Goal: Task Accomplishment & Management: Use online tool/utility

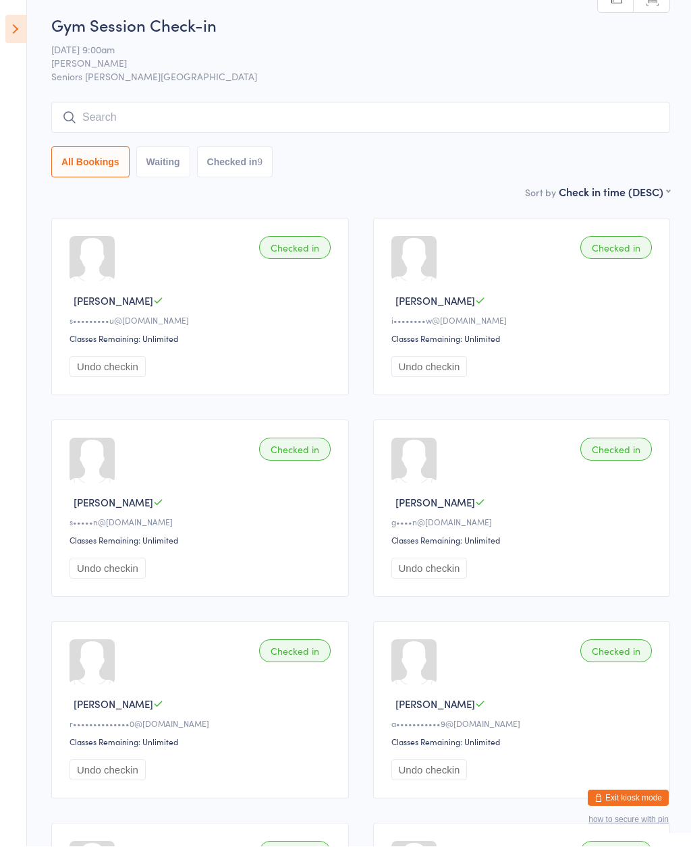
click at [18, 22] on icon at bounding box center [15, 30] width 21 height 28
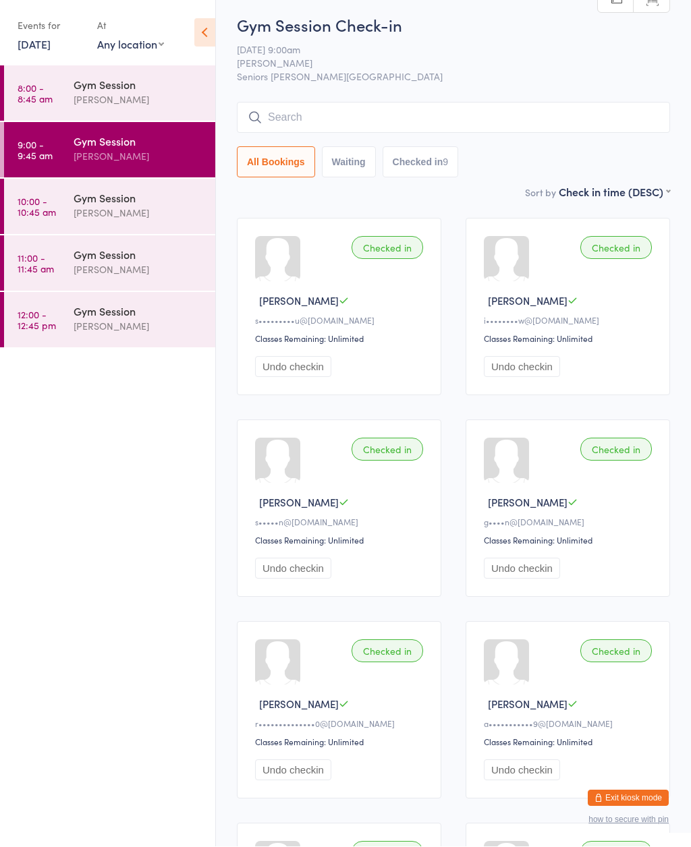
scroll to position [5, 0]
click at [134, 216] on div "[PERSON_NAME]" at bounding box center [139, 214] width 130 height 16
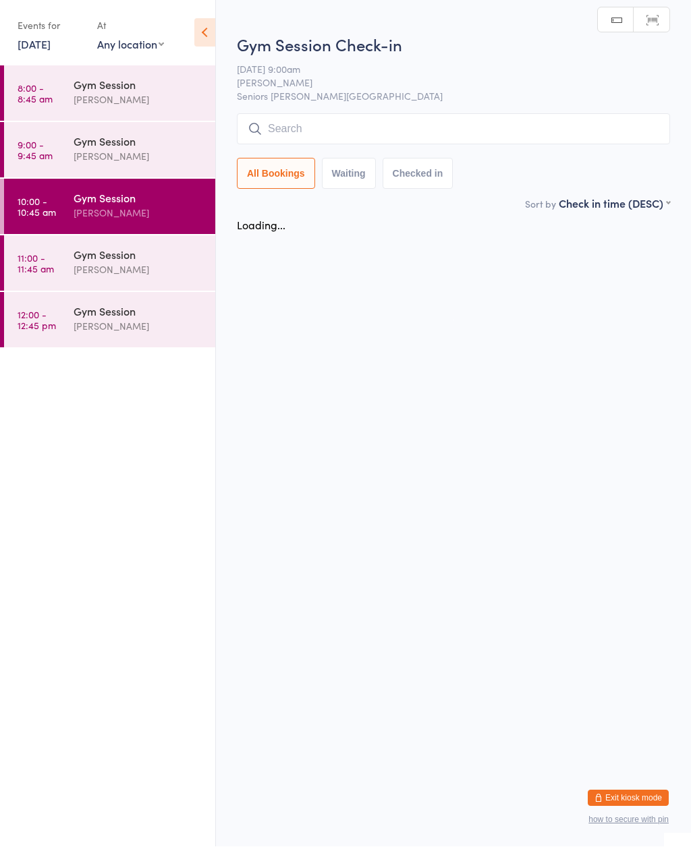
scroll to position [1, 0]
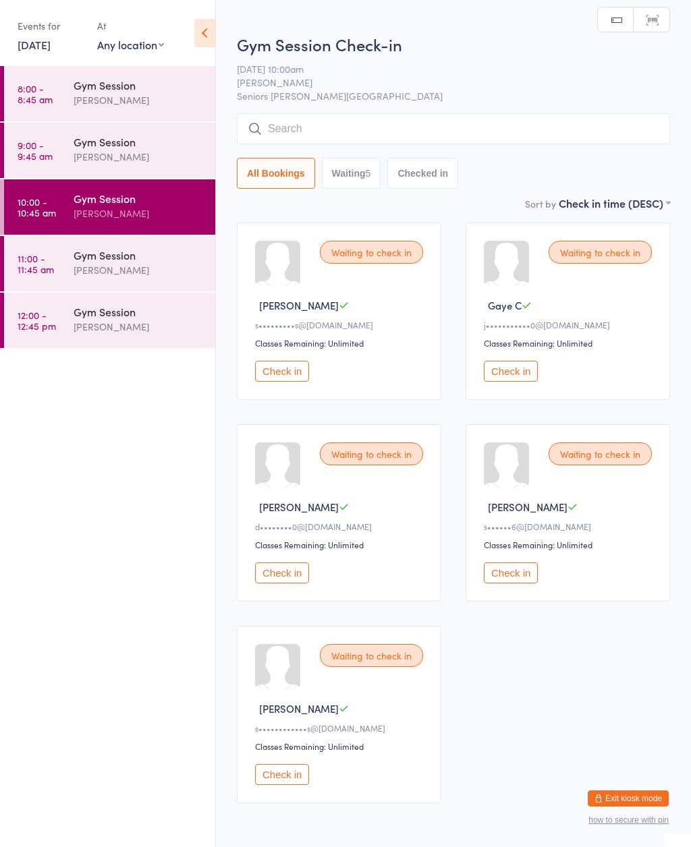
click at [214, 32] on icon at bounding box center [204, 33] width 21 height 28
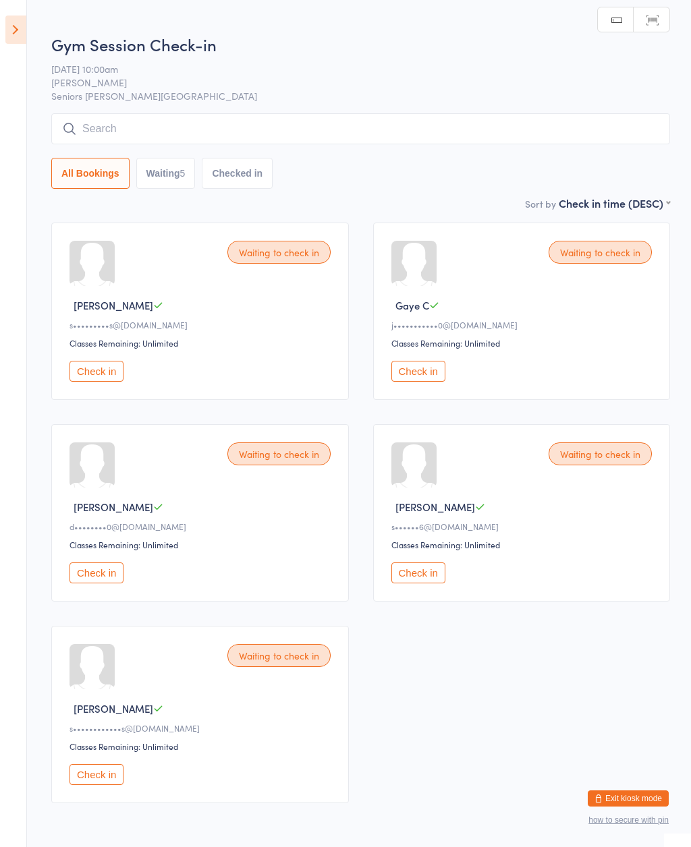
click at [96, 784] on button "Check in" at bounding box center [96, 774] width 54 height 21
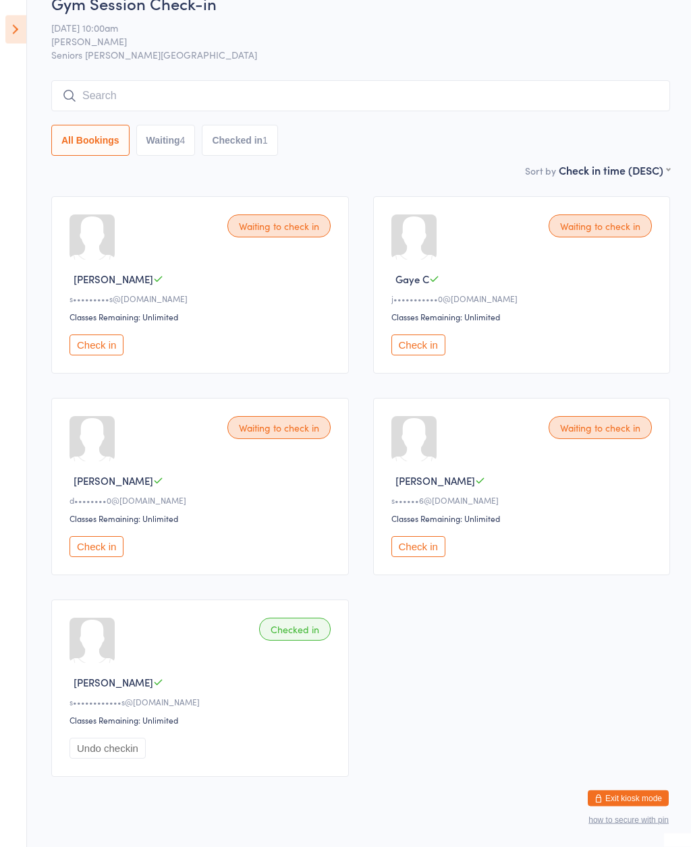
scroll to position [18, 0]
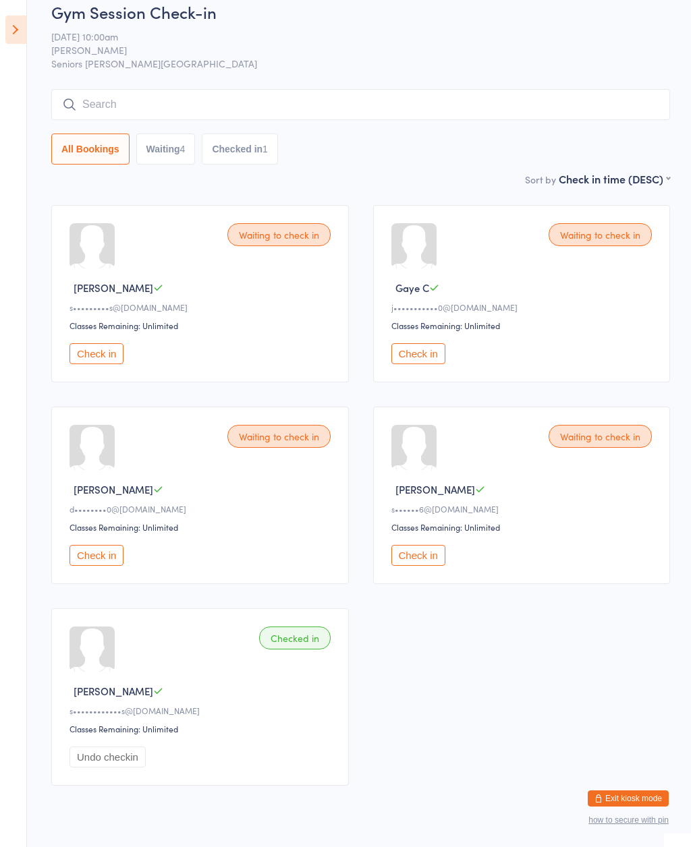
click at [114, 566] on button "Check in" at bounding box center [96, 555] width 54 height 21
click at [102, 566] on button "Check in" at bounding box center [96, 555] width 54 height 21
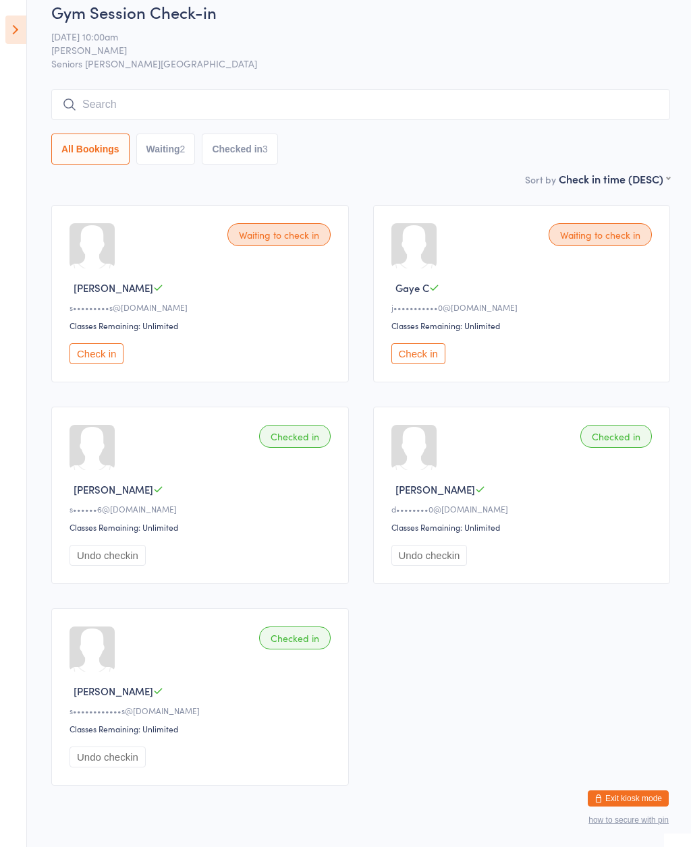
scroll to position [0, 0]
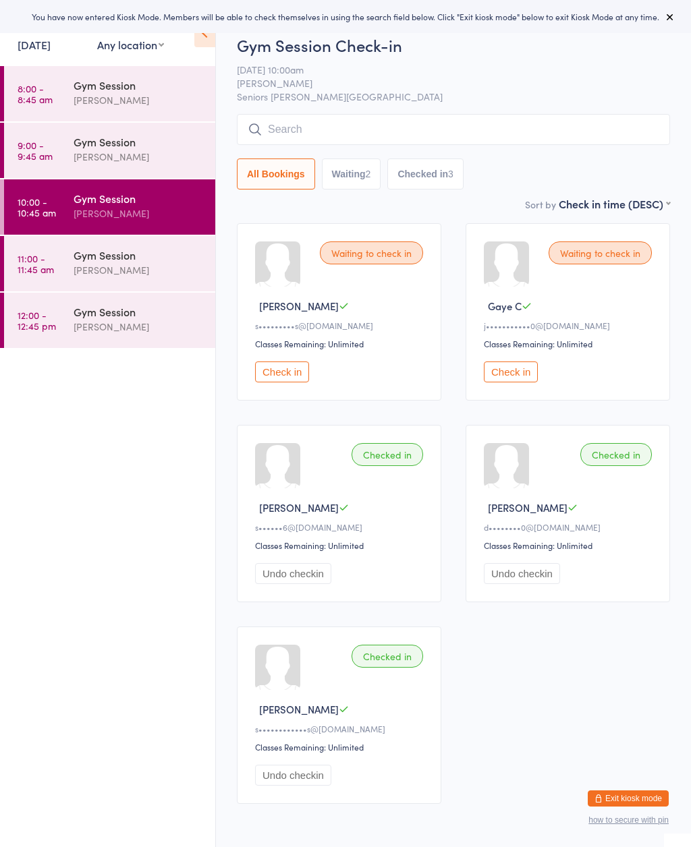
click at [667, 18] on icon at bounding box center [669, 16] width 11 height 11
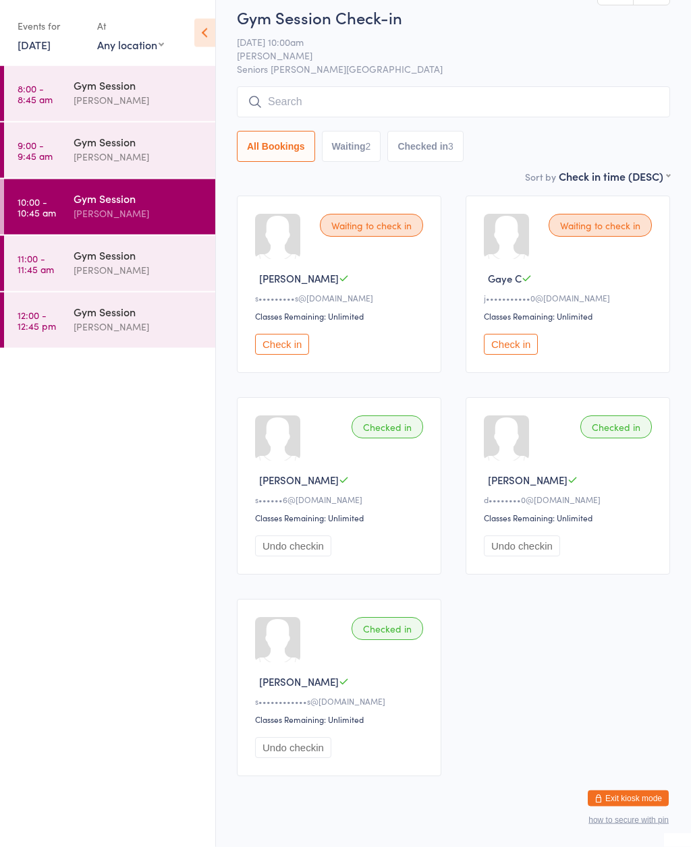
scroll to position [27, 0]
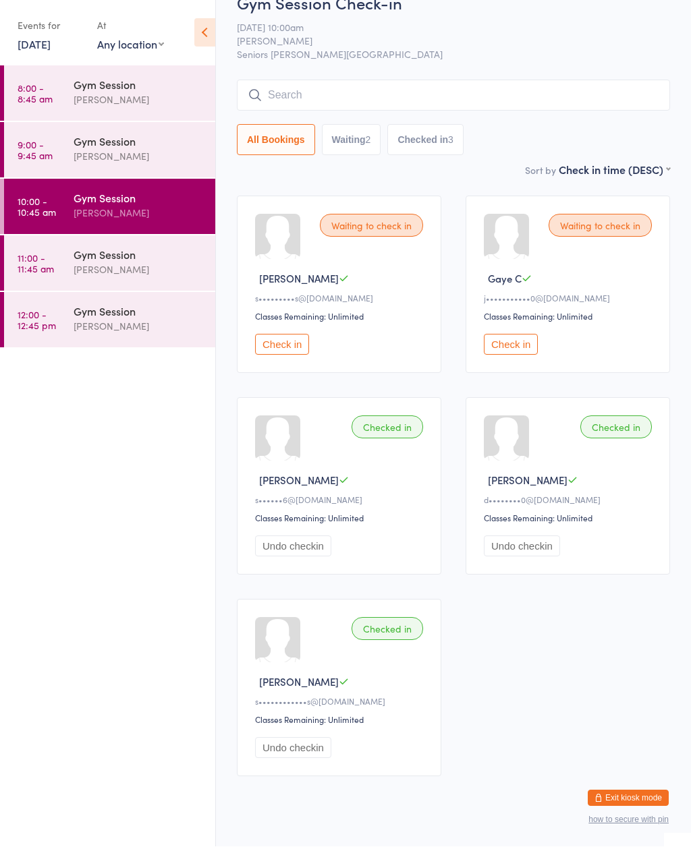
click at [527, 347] on button "Check in" at bounding box center [510, 344] width 54 height 21
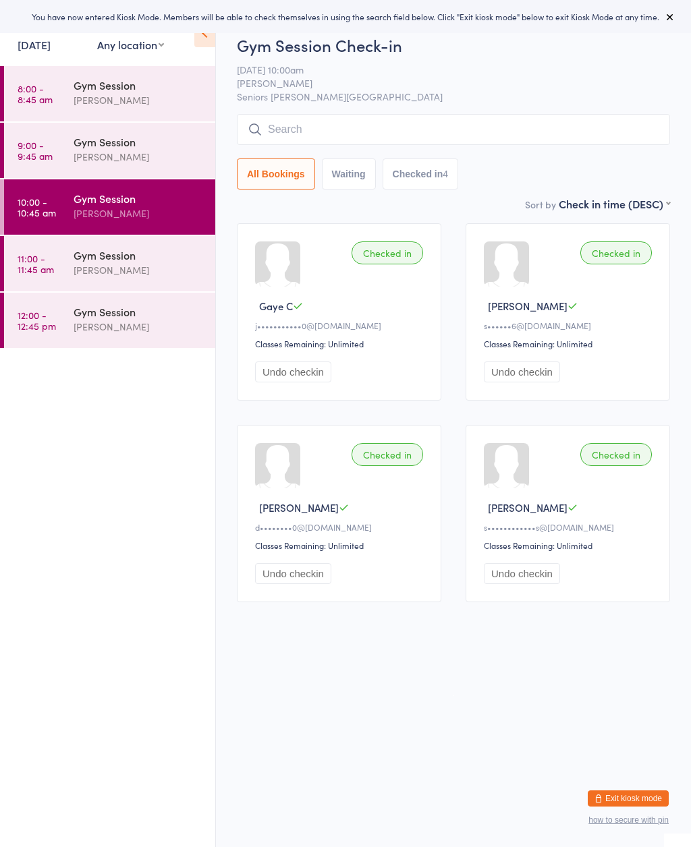
click at [144, 264] on div "[PERSON_NAME]" at bounding box center [139, 270] width 130 height 16
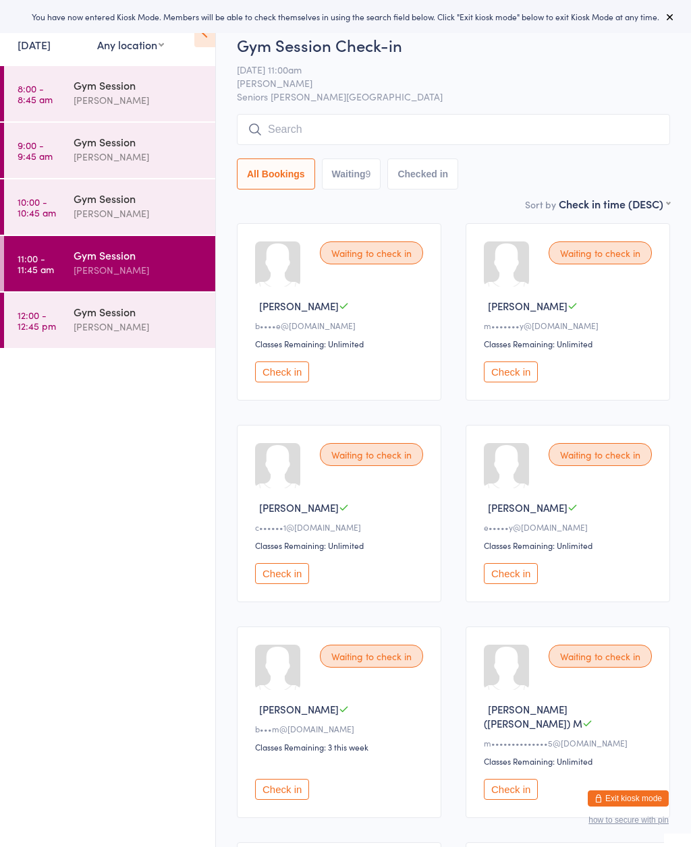
click at [206, 40] on icon at bounding box center [204, 33] width 21 height 28
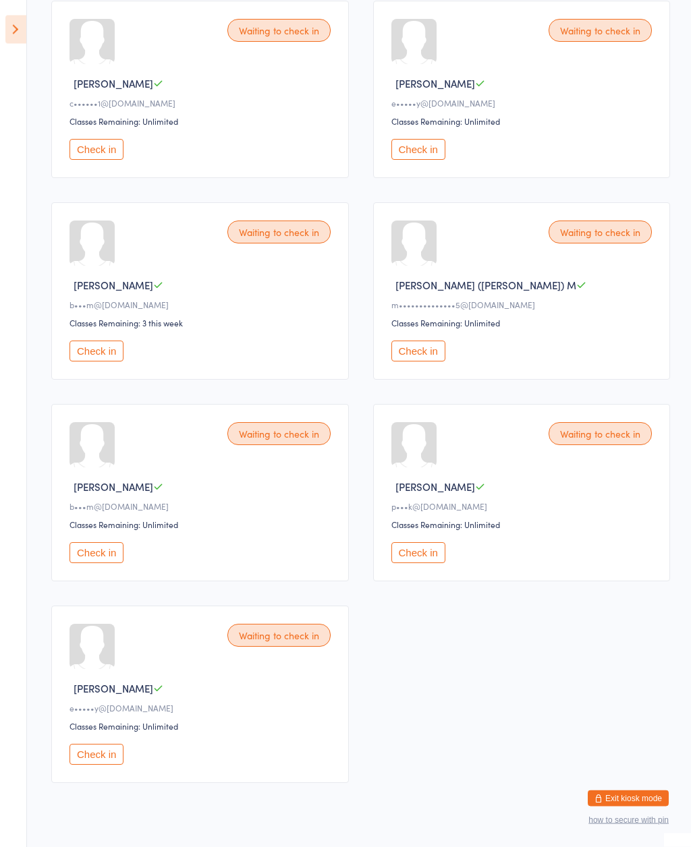
scroll to position [436, 0]
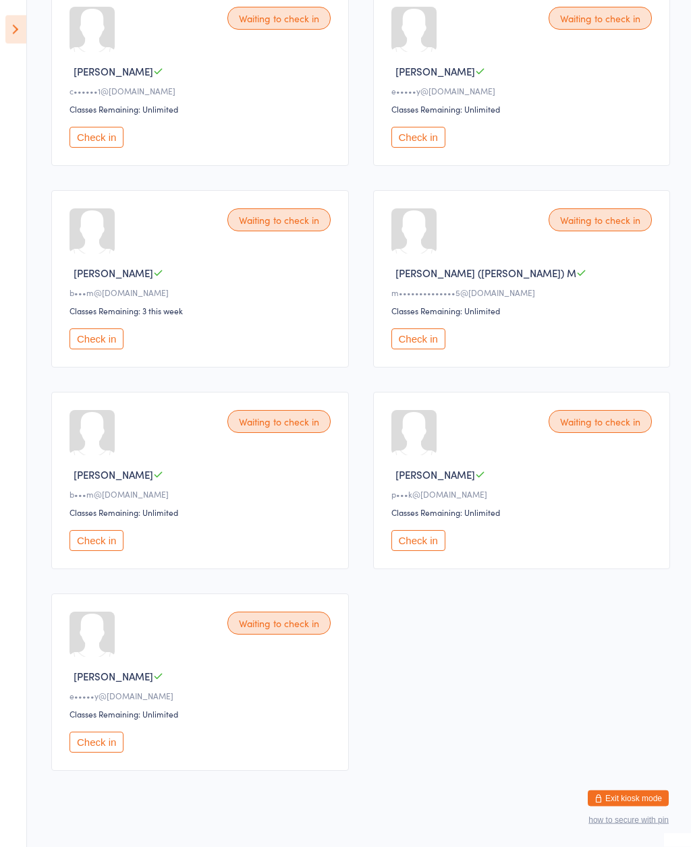
click at [109, 771] on div "Waiting to check in Eileen T e•••••y@yahoo.com.au Classes Remaining: Unlimited …" at bounding box center [199, 682] width 297 height 177
click at [96, 753] on button "Check in" at bounding box center [96, 742] width 54 height 21
click at [421, 147] on button "Check in" at bounding box center [418, 137] width 54 height 21
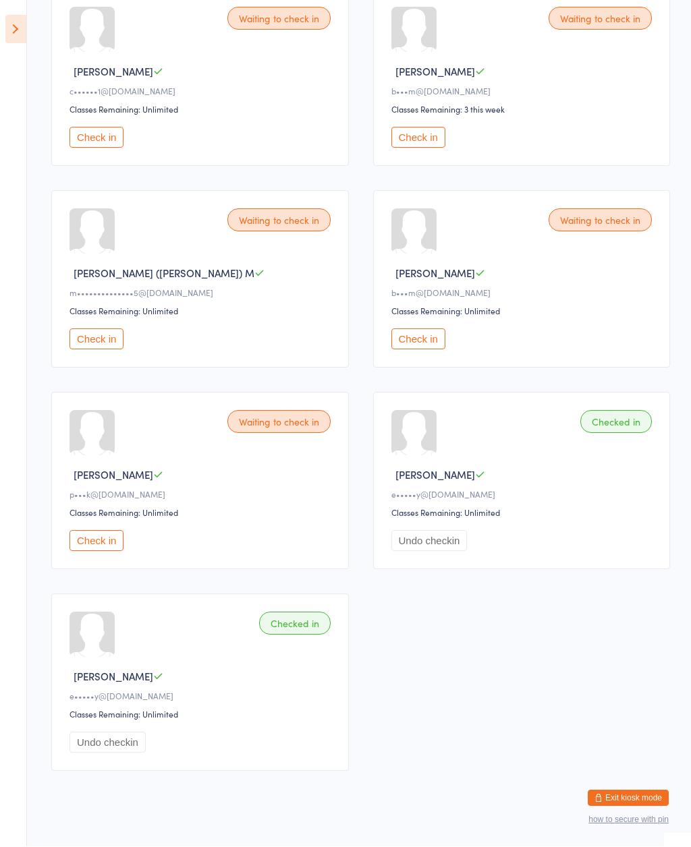
click at [109, 551] on button "Check in" at bounding box center [96, 541] width 54 height 21
click at [595, 226] on div "Waiting to check in" at bounding box center [599, 220] width 103 height 23
click at [415, 344] on button "Check in" at bounding box center [418, 339] width 54 height 21
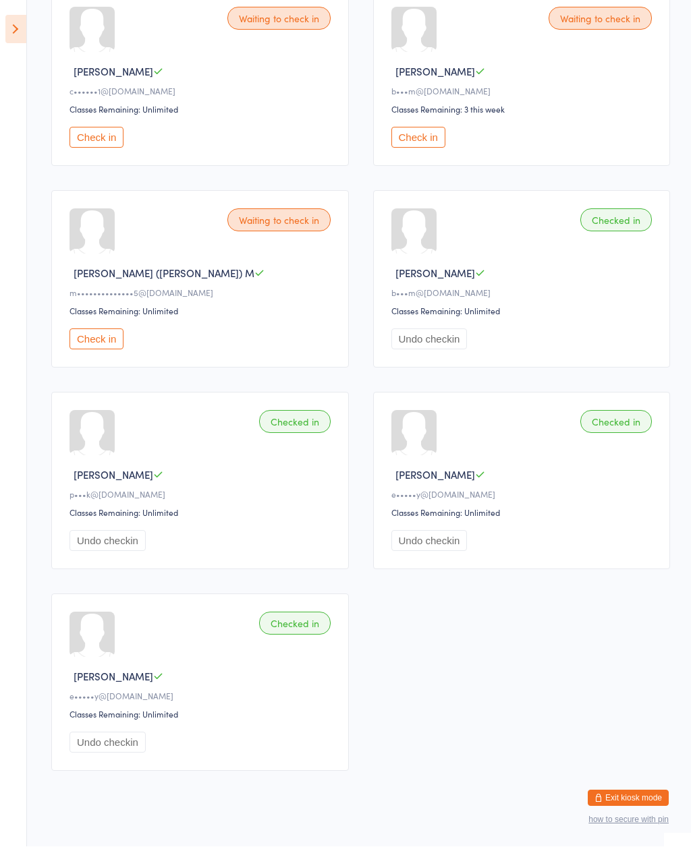
click at [436, 140] on button "Check in" at bounding box center [418, 137] width 54 height 21
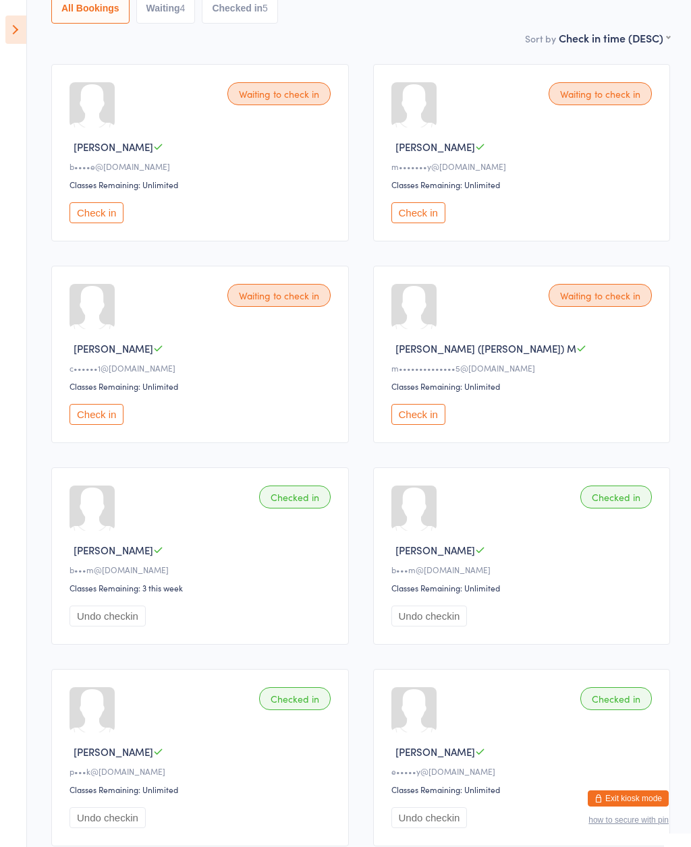
scroll to position [158, 0]
click at [97, 224] on button "Check in" at bounding box center [96, 213] width 54 height 21
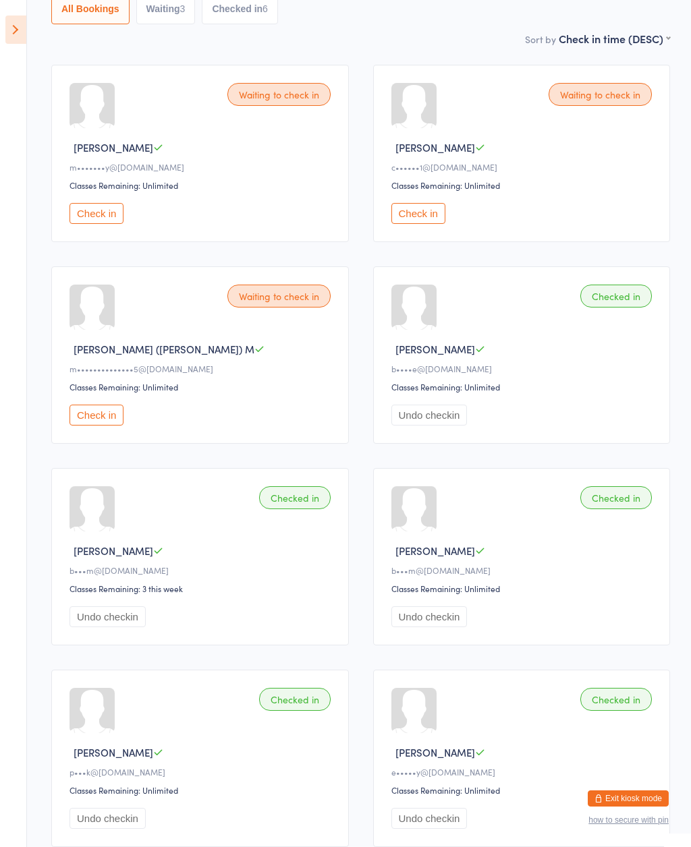
click at [434, 220] on button "Check in" at bounding box center [418, 213] width 54 height 21
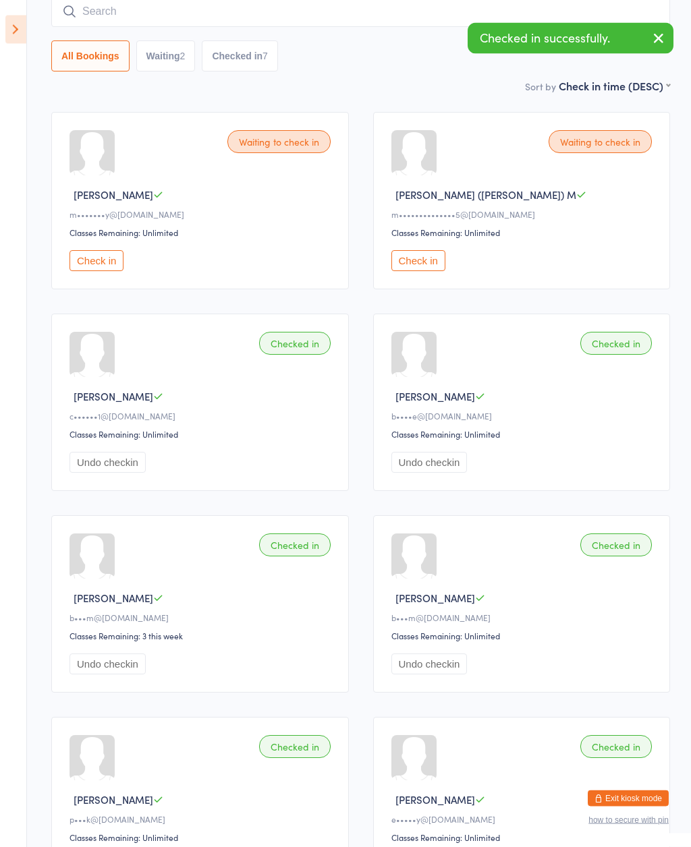
scroll to position [0, 0]
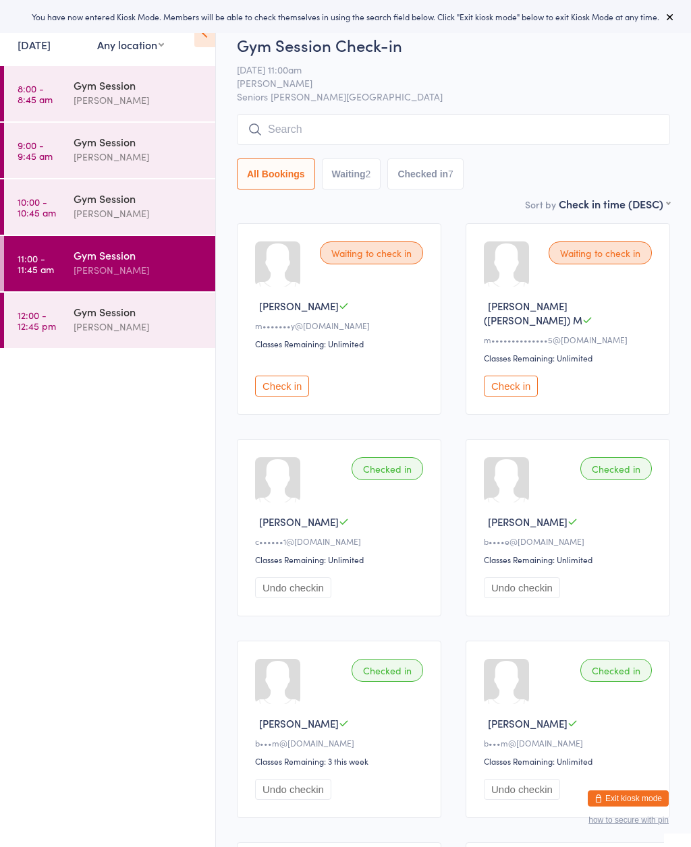
click at [212, 36] on icon at bounding box center [204, 33] width 21 height 28
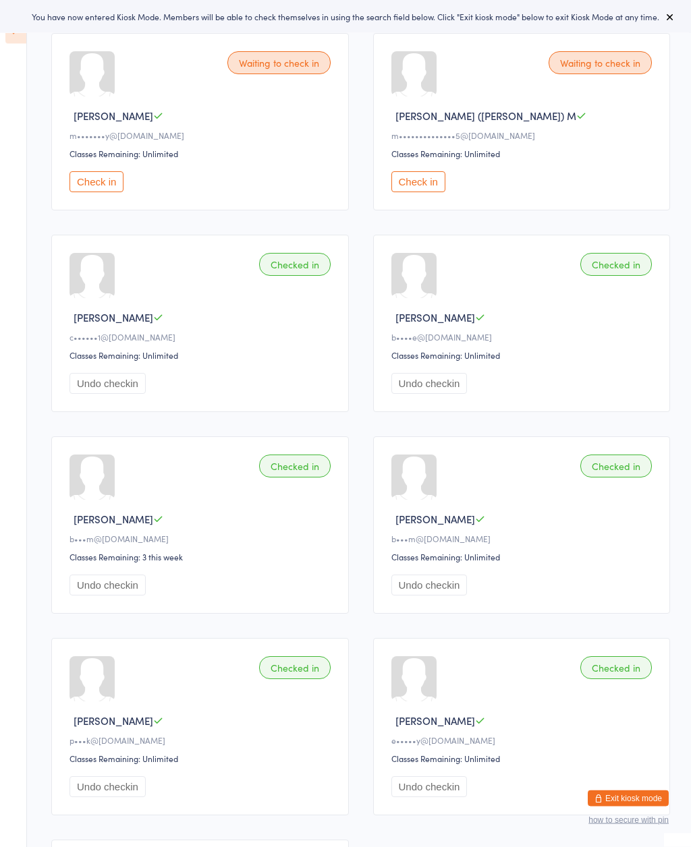
scroll to position [190, 0]
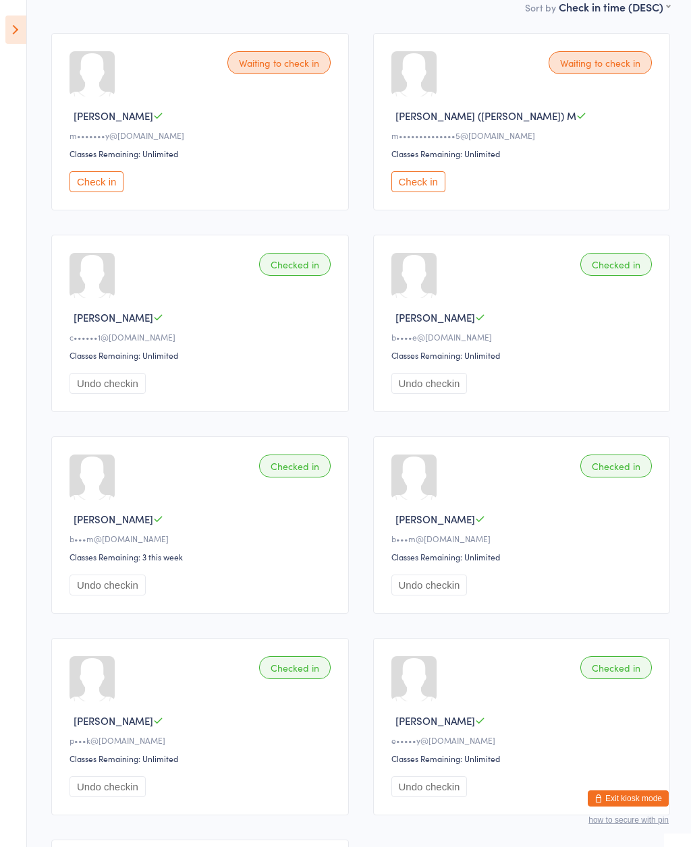
click at [417, 189] on button "Check in" at bounding box center [418, 181] width 54 height 21
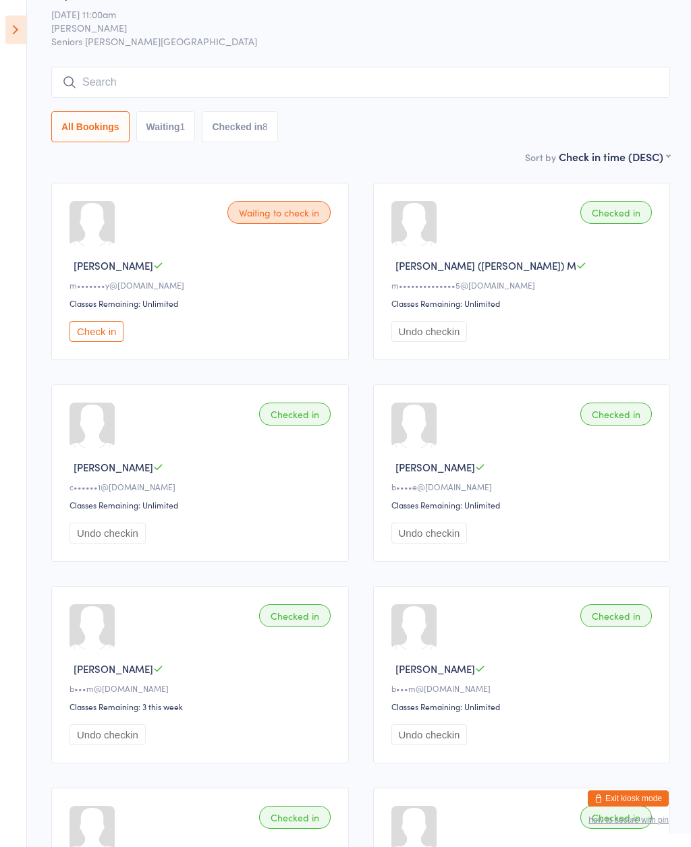
scroll to position [0, 0]
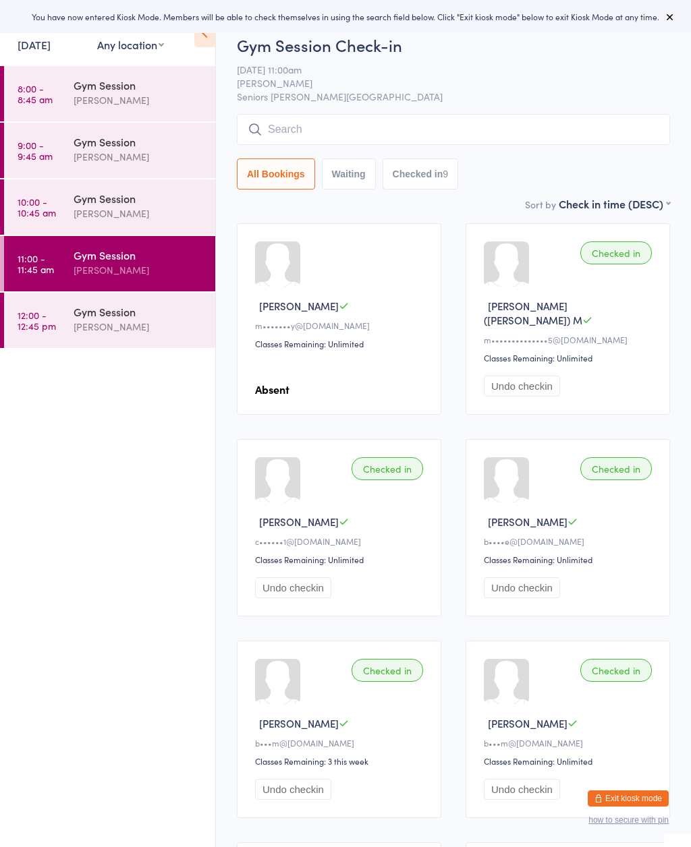
click at [166, 316] on div "Gym Session" at bounding box center [139, 311] width 130 height 15
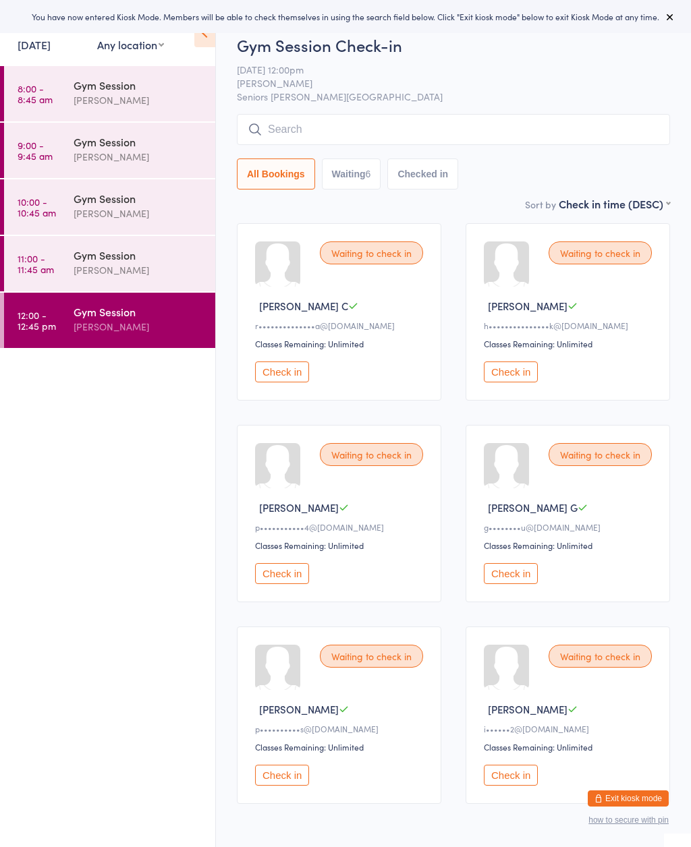
click at [204, 36] on icon at bounding box center [204, 33] width 21 height 28
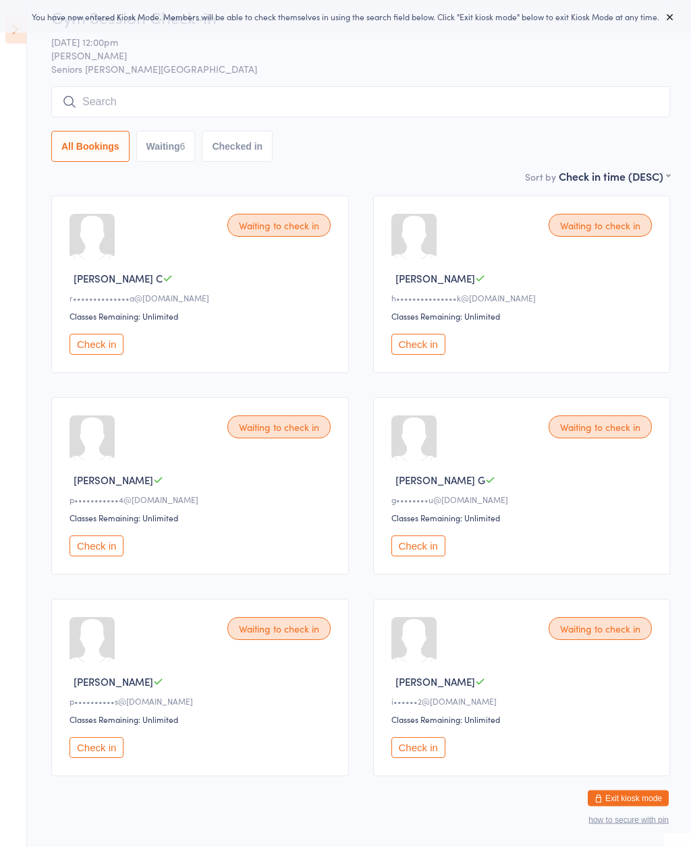
scroll to position [27, 0]
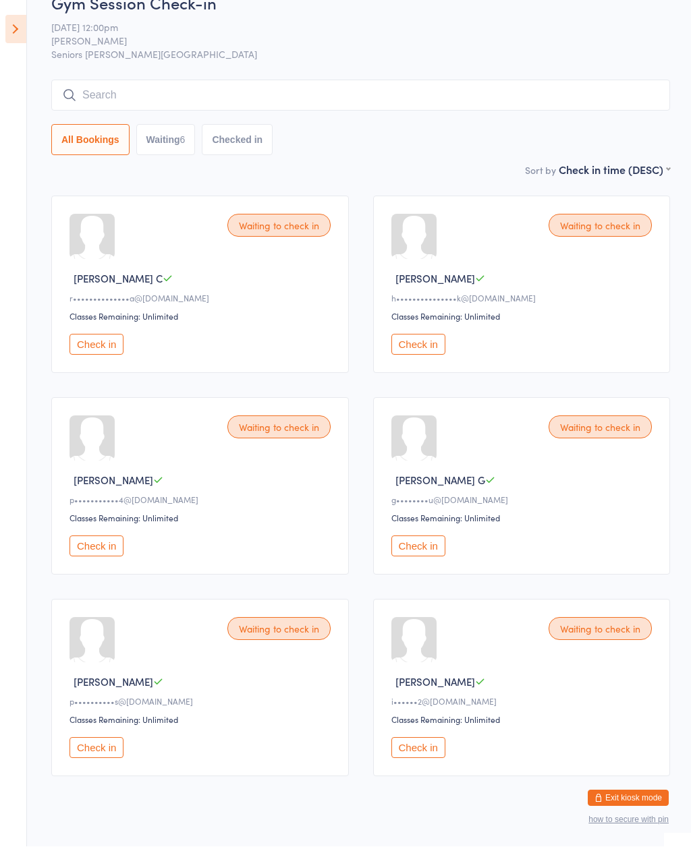
click at [599, 634] on div "Waiting to check in" at bounding box center [599, 629] width 103 height 23
click at [611, 639] on div "Waiting to check in" at bounding box center [599, 629] width 103 height 23
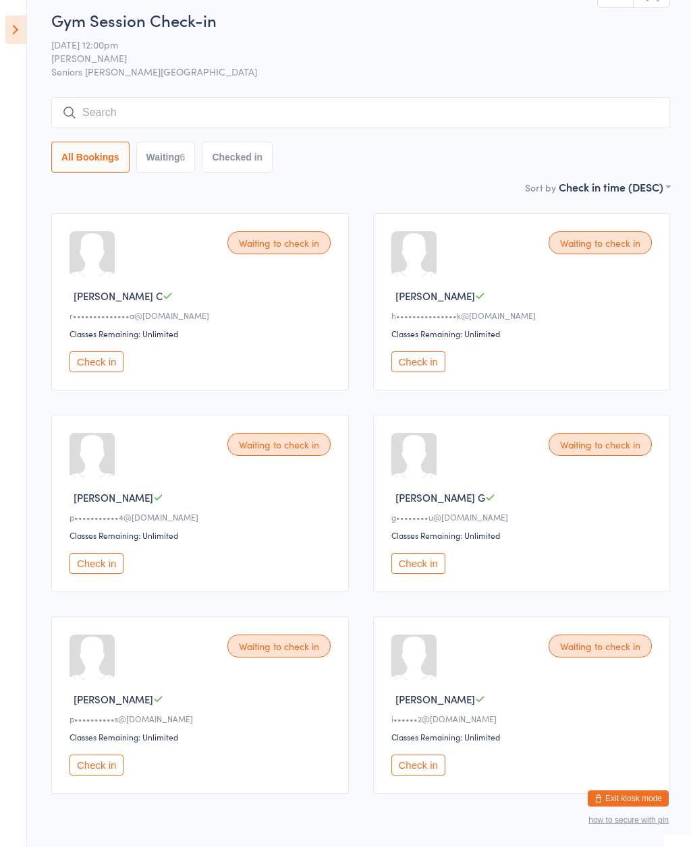
scroll to position [0, 0]
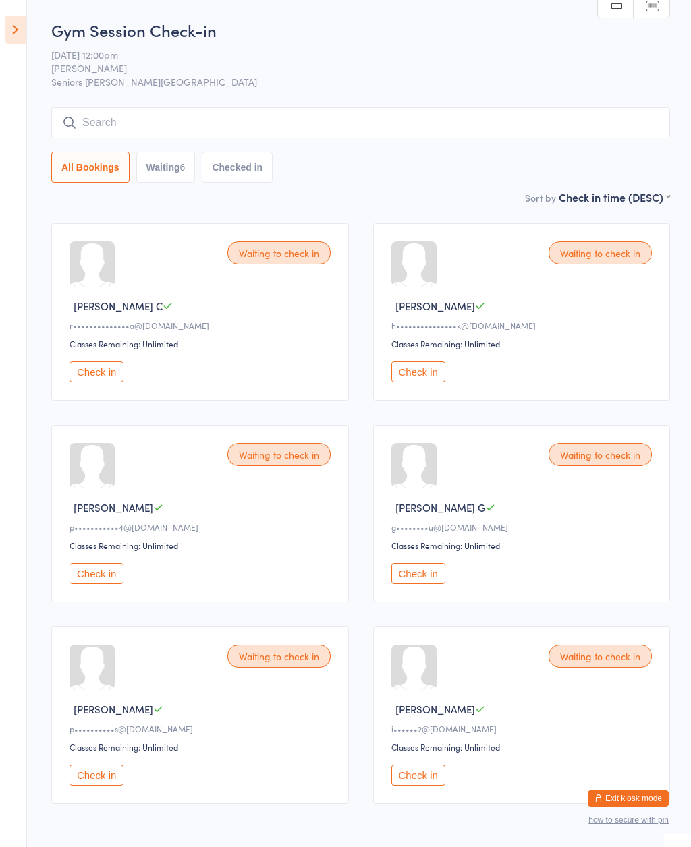
click at [429, 786] on button "Check in" at bounding box center [418, 775] width 54 height 21
click at [102, 786] on button "Check in" at bounding box center [96, 775] width 54 height 21
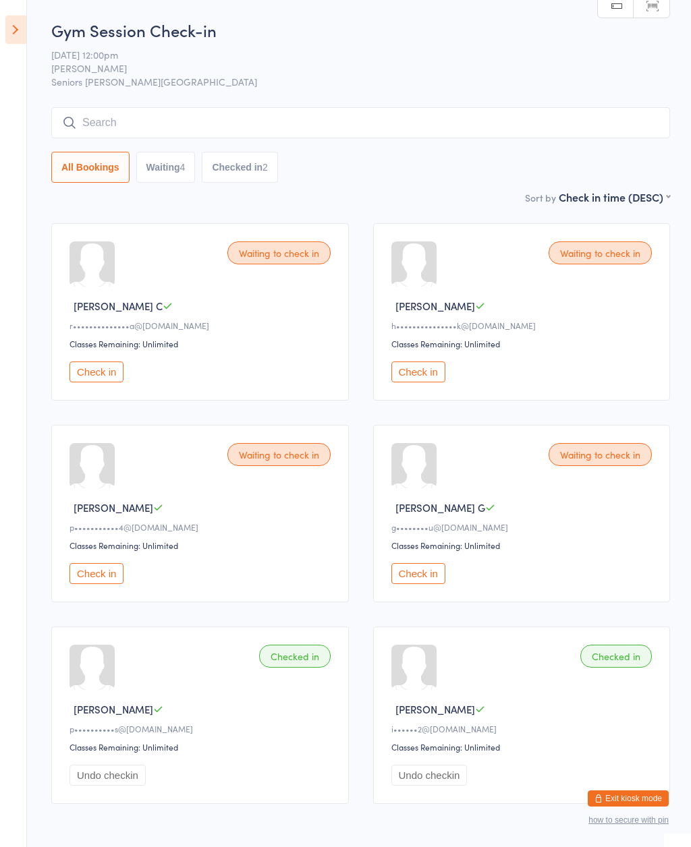
click at [597, 262] on div "Waiting to check in" at bounding box center [599, 252] width 103 height 23
click at [436, 373] on button "Check in" at bounding box center [418, 371] width 54 height 21
click at [9, 38] on icon at bounding box center [15, 30] width 21 height 28
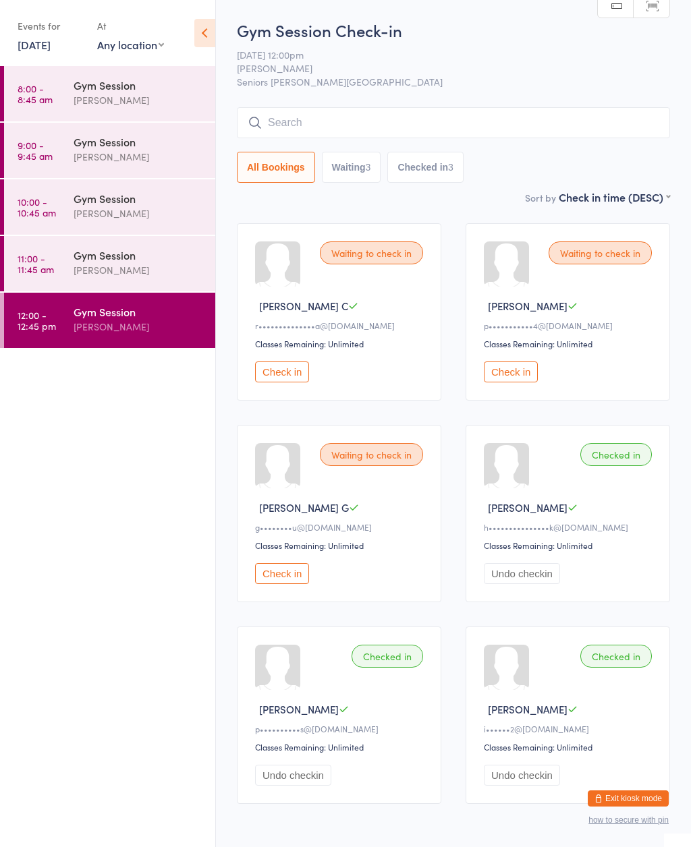
click at [78, 279] on div "Gym Session [PERSON_NAME]" at bounding box center [145, 262] width 142 height 53
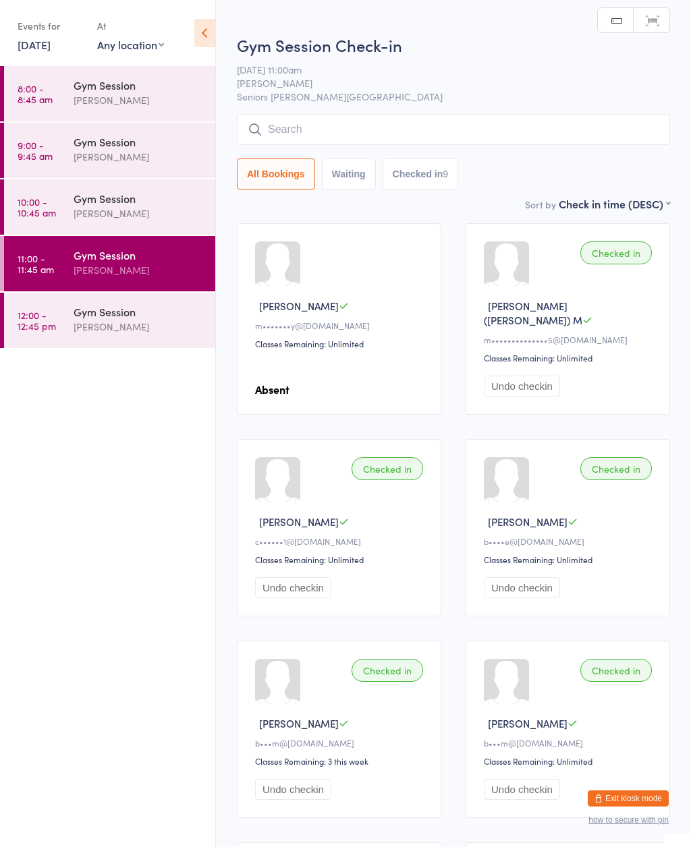
click at [88, 230] on div "Gym Session [PERSON_NAME]" at bounding box center [145, 205] width 142 height 53
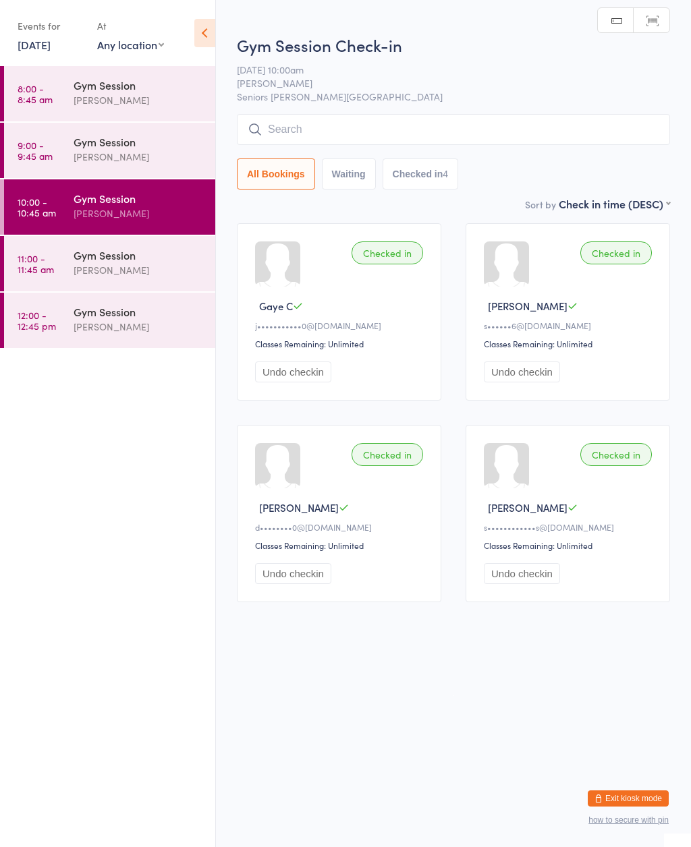
click at [89, 172] on div "Gym Session [PERSON_NAME]" at bounding box center [145, 149] width 142 height 53
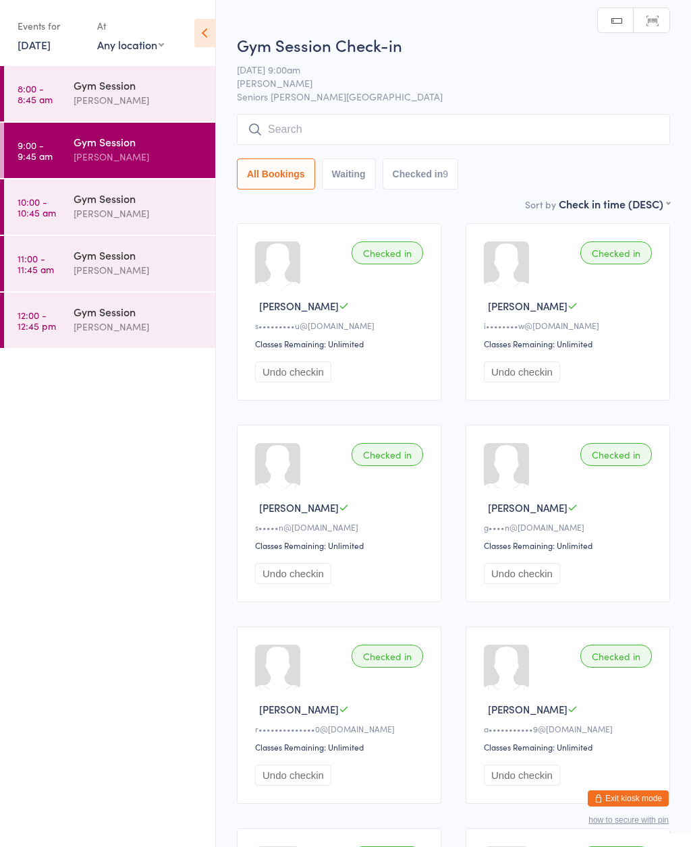
click at [89, 106] on div "[PERSON_NAME]" at bounding box center [139, 100] width 130 height 16
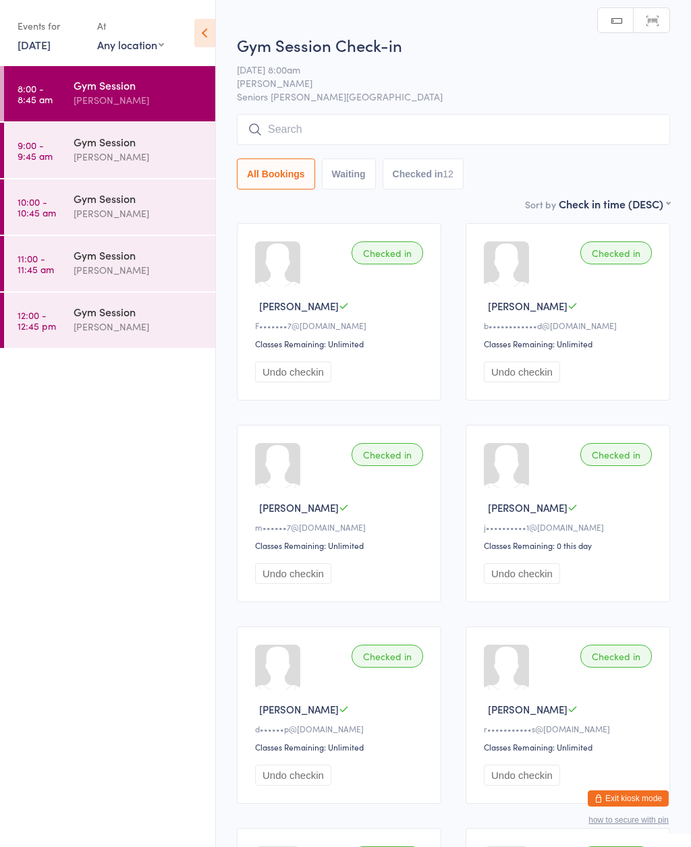
click at [98, 152] on div "[PERSON_NAME]" at bounding box center [139, 157] width 130 height 16
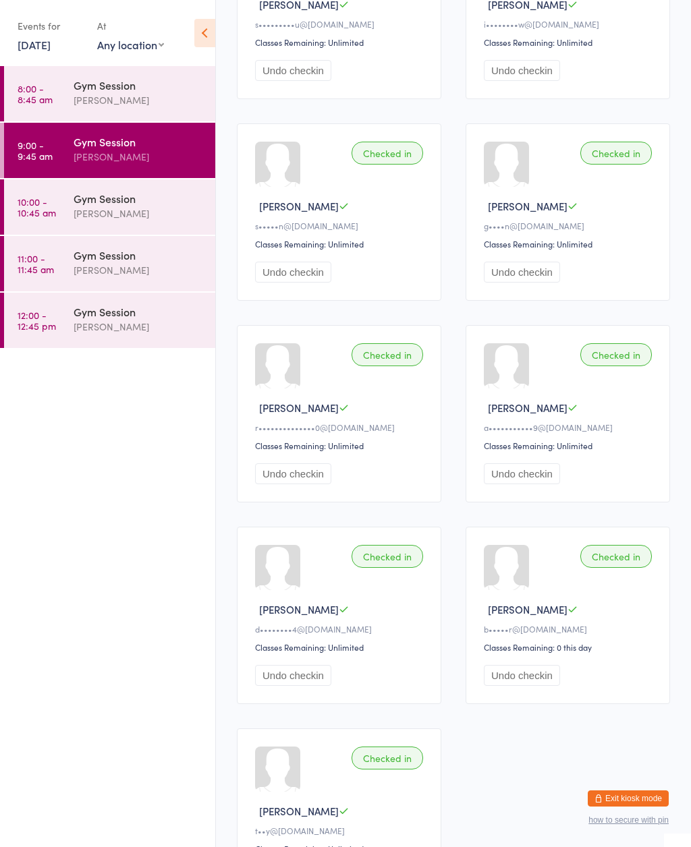
scroll to position [436, 0]
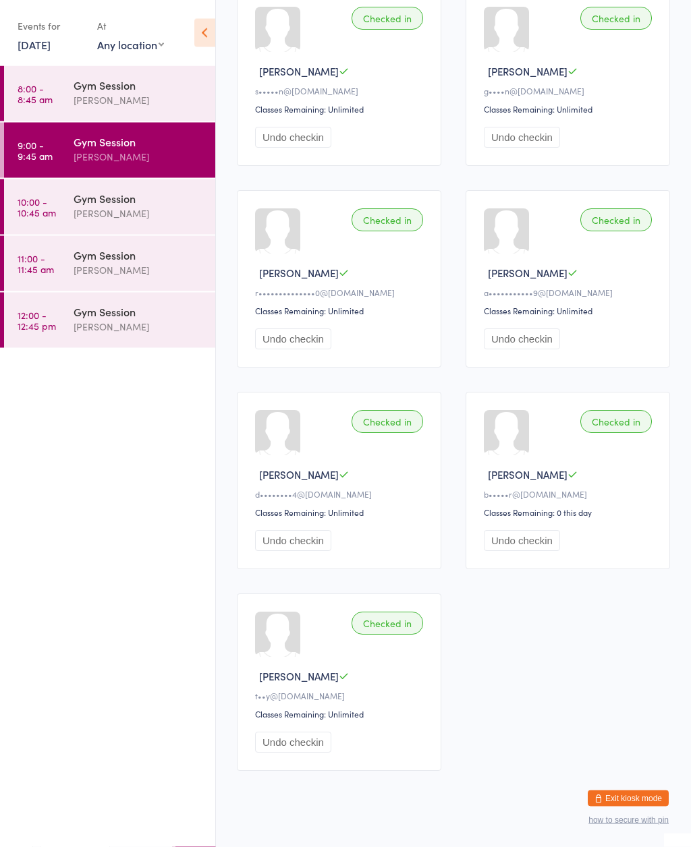
click at [117, 210] on div "[PERSON_NAME]" at bounding box center [139, 214] width 130 height 16
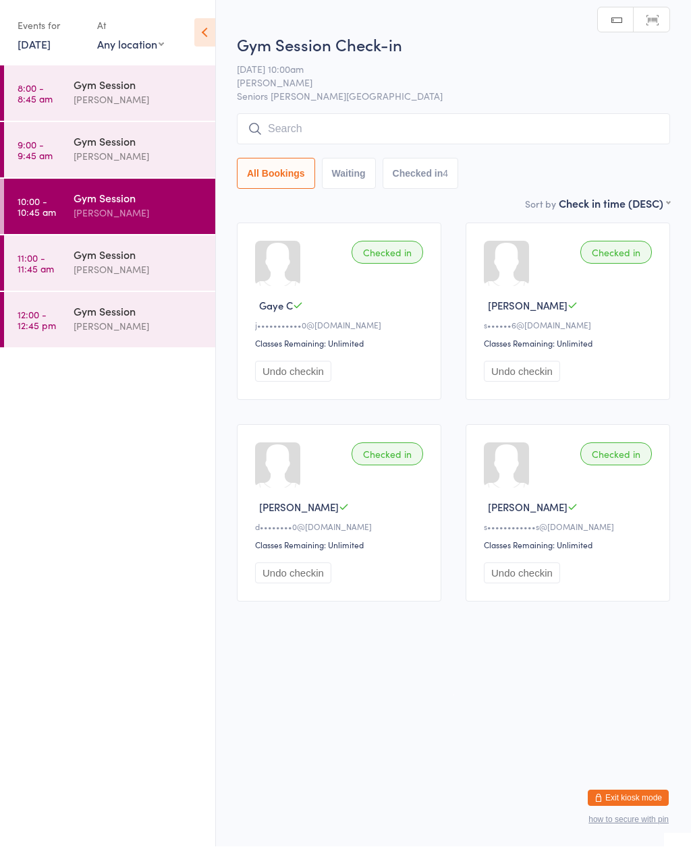
click at [114, 280] on div "Gym Session [PERSON_NAME]" at bounding box center [145, 262] width 142 height 53
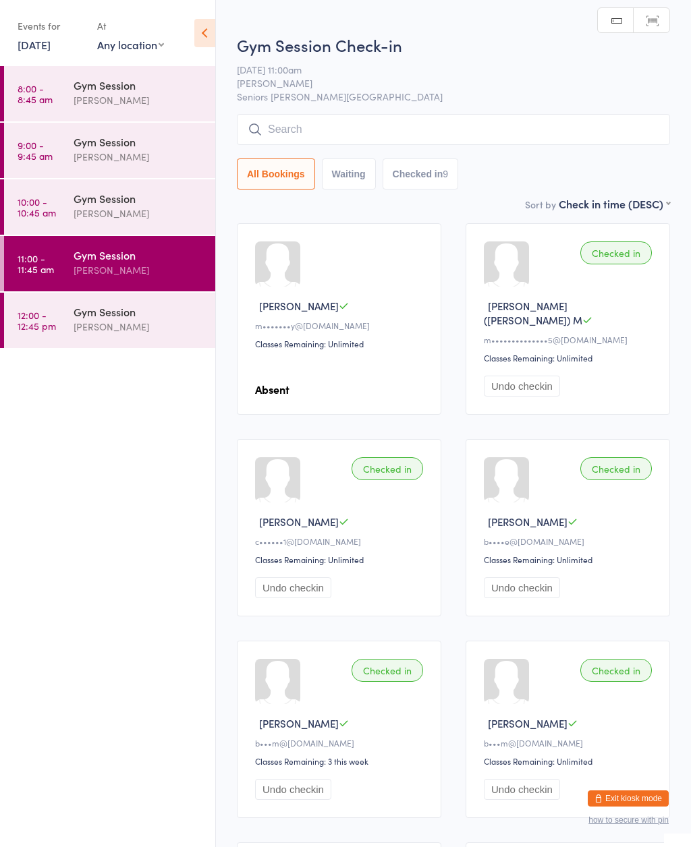
click at [89, 336] on div "Gym Session [PERSON_NAME]" at bounding box center [145, 319] width 142 height 53
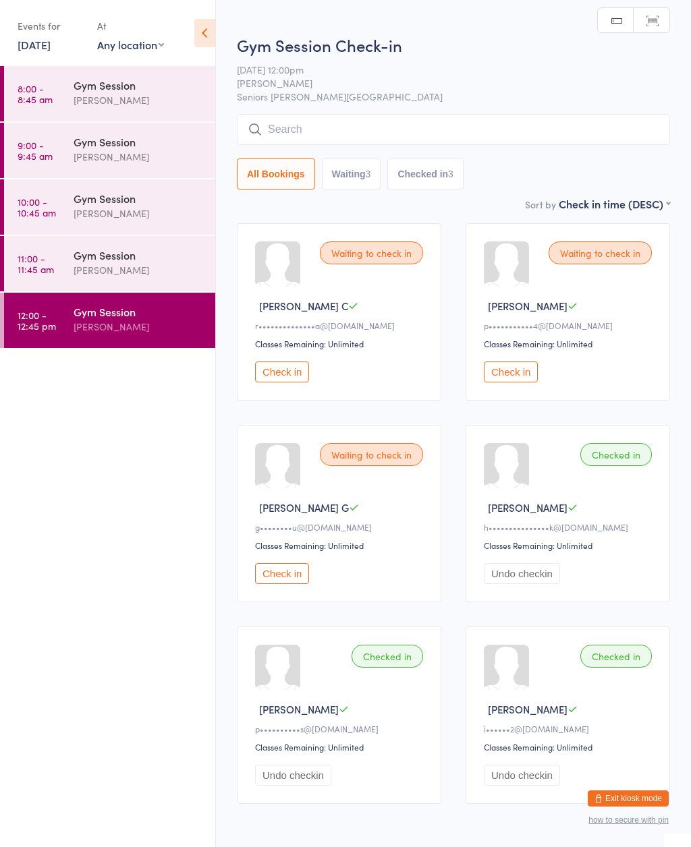
click at [208, 28] on icon at bounding box center [204, 33] width 21 height 28
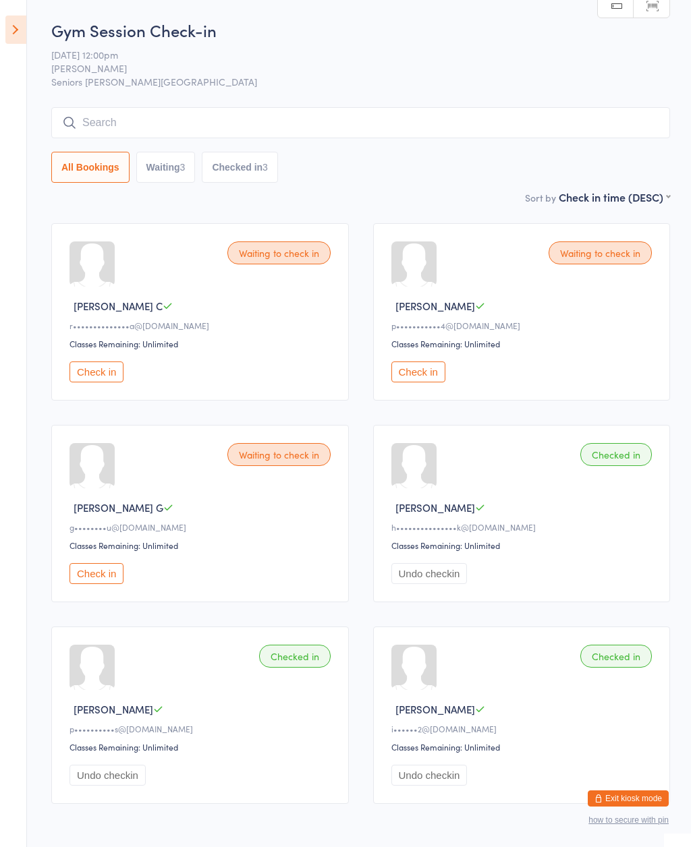
click at [107, 380] on button "Check in" at bounding box center [96, 371] width 54 height 21
click at [276, 258] on div "Waiting to check in" at bounding box center [278, 252] width 103 height 23
click at [102, 382] on button "Check in" at bounding box center [96, 371] width 54 height 21
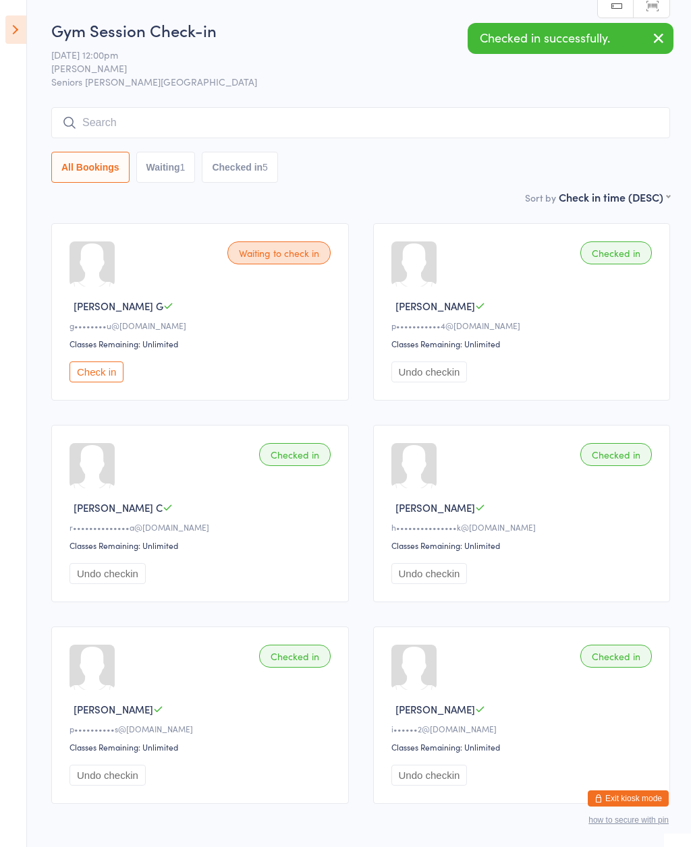
click at [108, 371] on button "Check in" at bounding box center [96, 371] width 54 height 21
